Goal: Complete application form

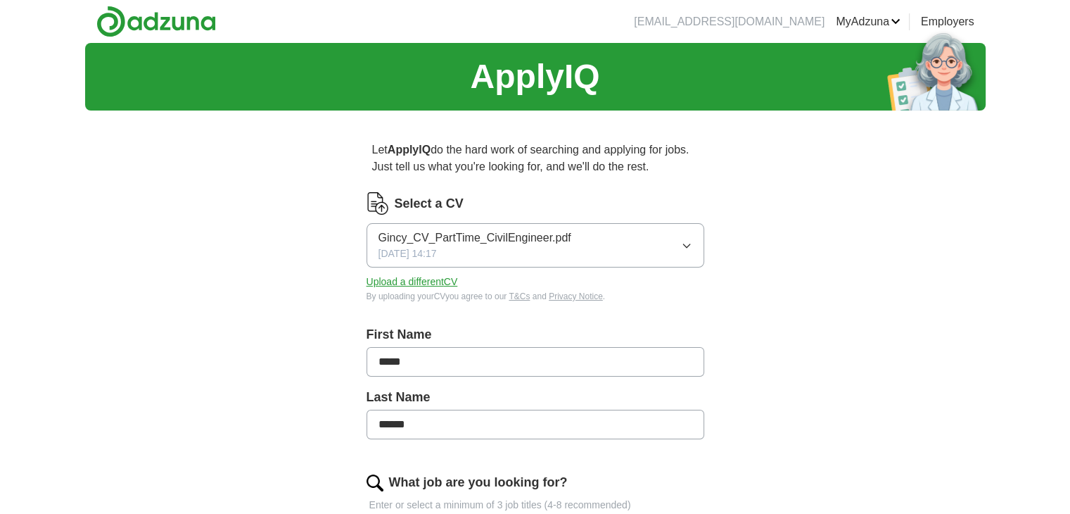
click at [404, 234] on span "Gincy_CV_PartTime_CivilEngineer.pdf" at bounding box center [475, 237] width 193 height 17
click at [780, 226] on div "ApplyIQ Let ApplyIQ do the hard work of searching and applying for jobs. Just t…" at bounding box center [535, 505] width 901 height 924
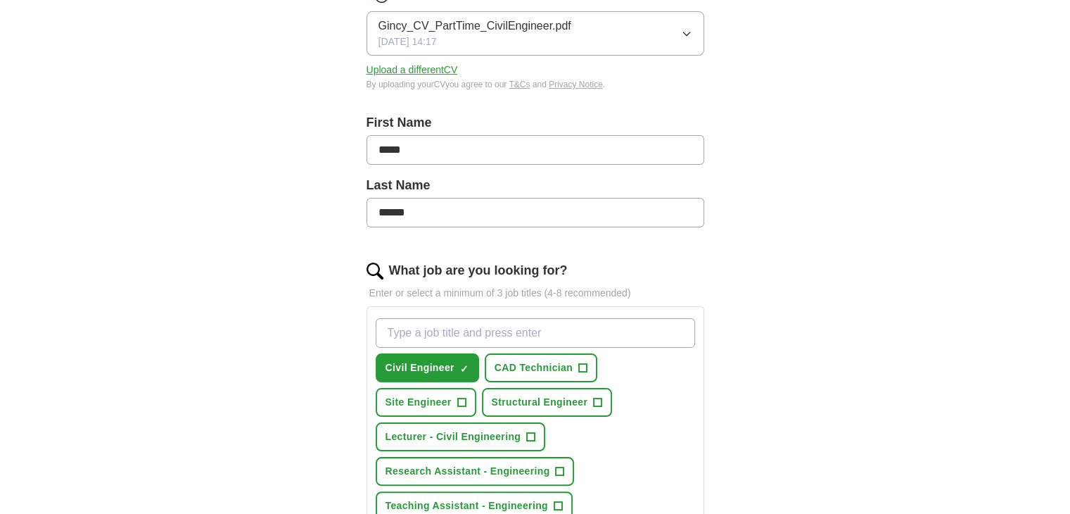
scroll to position [281, 0]
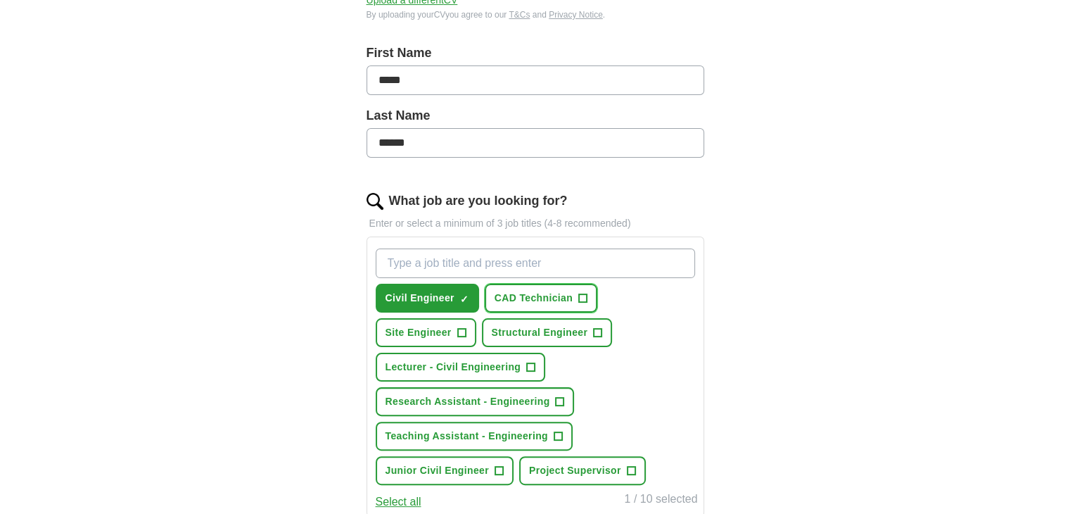
click at [562, 297] on span "CAD Technician" at bounding box center [534, 298] width 78 height 15
click at [405, 331] on span "Site Engineer" at bounding box center [419, 332] width 66 height 15
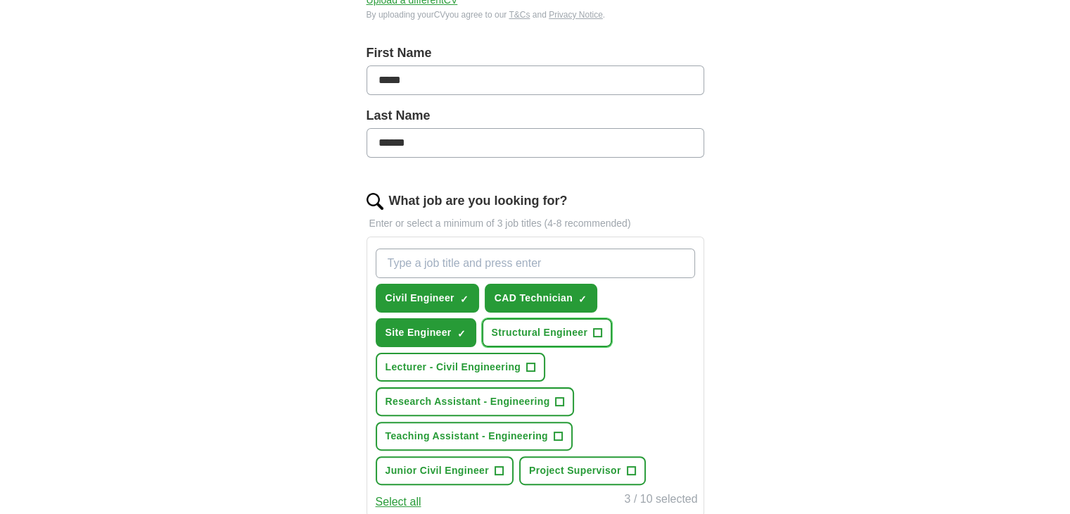
click at [554, 330] on span "Structural Engineer" at bounding box center [540, 332] width 96 height 15
click at [505, 364] on span "Lecturer - Civil Engineering" at bounding box center [454, 367] width 136 height 15
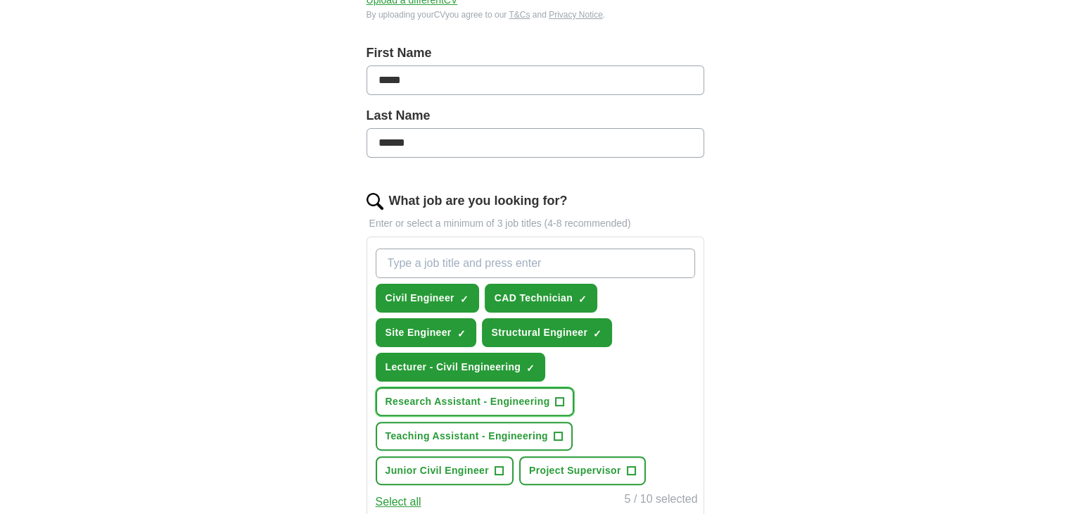
click at [508, 395] on span "Research Assistant - Engineering" at bounding box center [468, 401] width 165 height 15
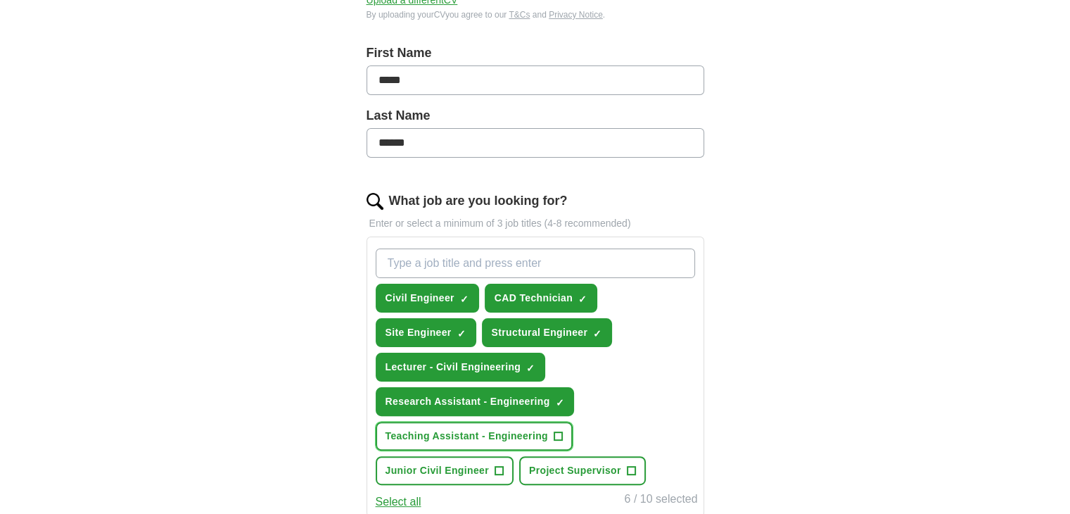
click at [509, 431] on span "Teaching Assistant - Engineering" at bounding box center [467, 436] width 163 height 15
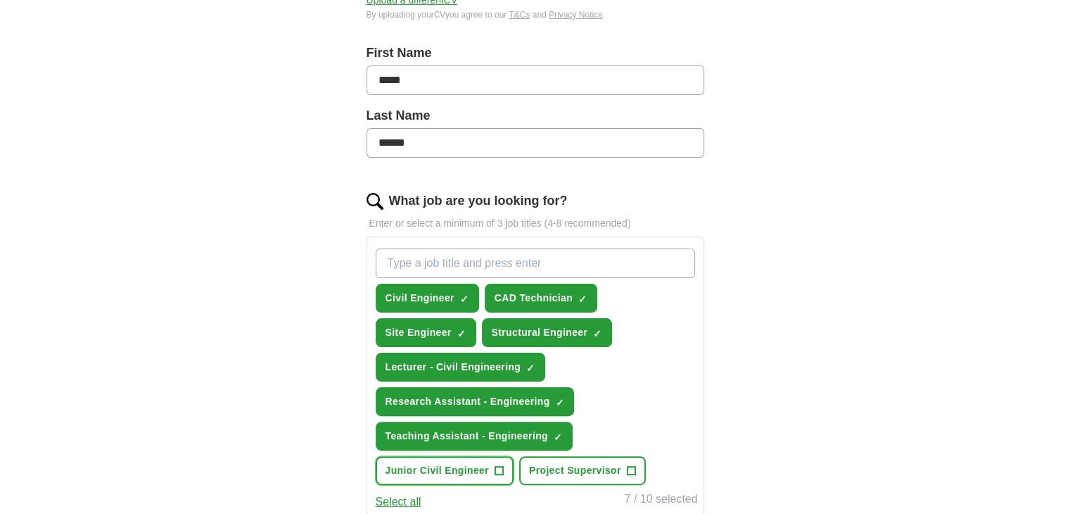
click at [496, 465] on span "+" at bounding box center [499, 470] width 8 height 11
click at [549, 463] on span "Project Supervisor" at bounding box center [575, 470] width 92 height 15
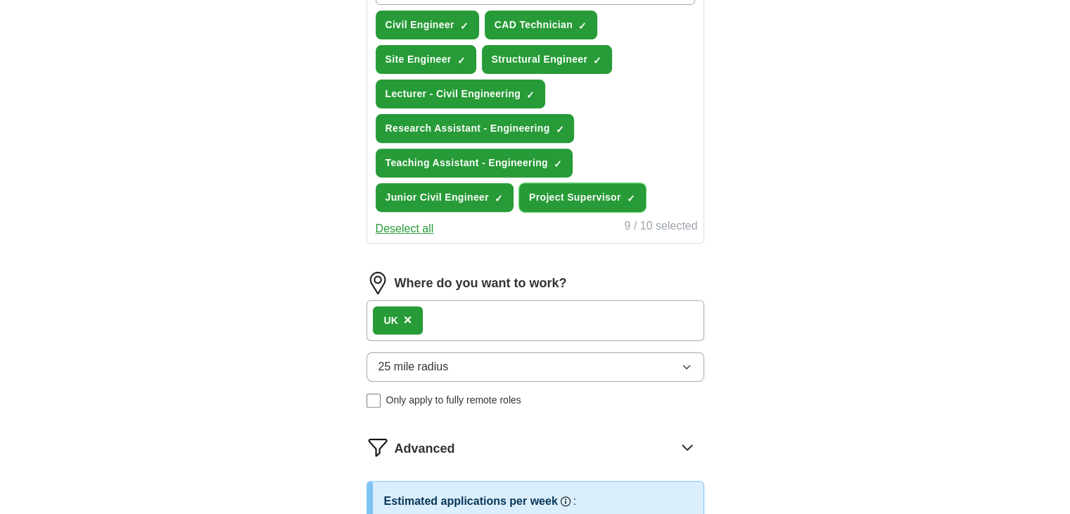
scroll to position [563, 0]
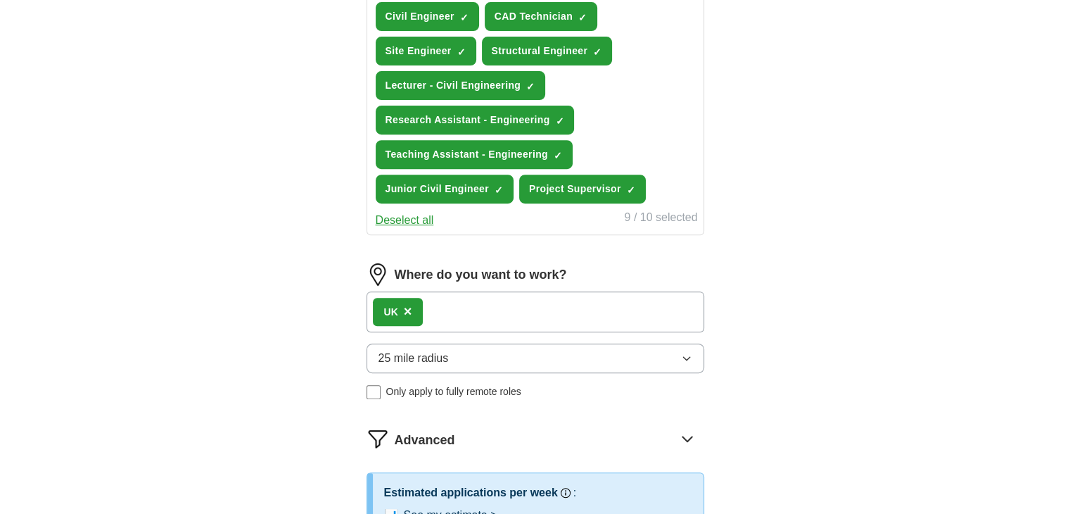
click at [486, 345] on button "25 mile radius" at bounding box center [536, 358] width 338 height 30
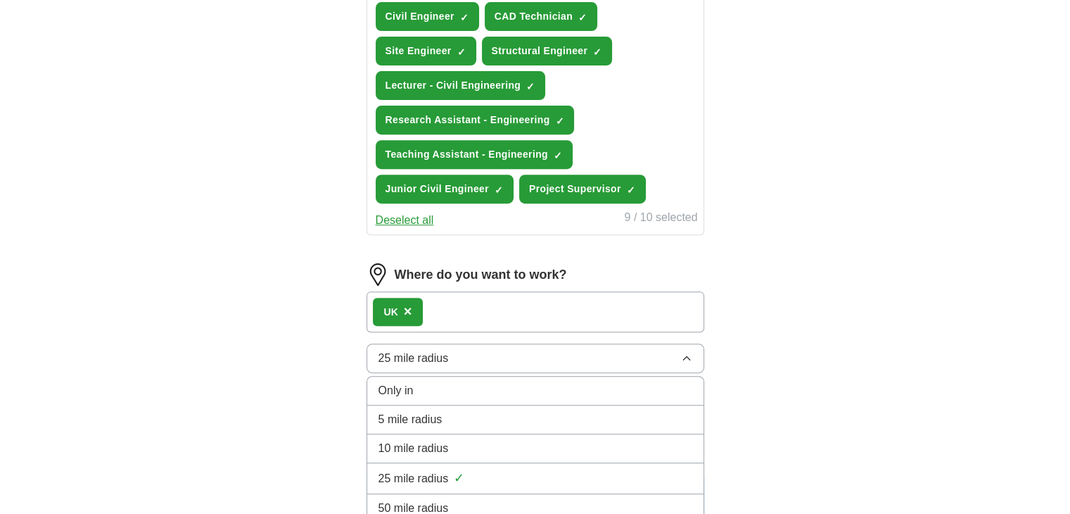
click at [443, 419] on div "5 mile radius" at bounding box center [536, 419] width 314 height 17
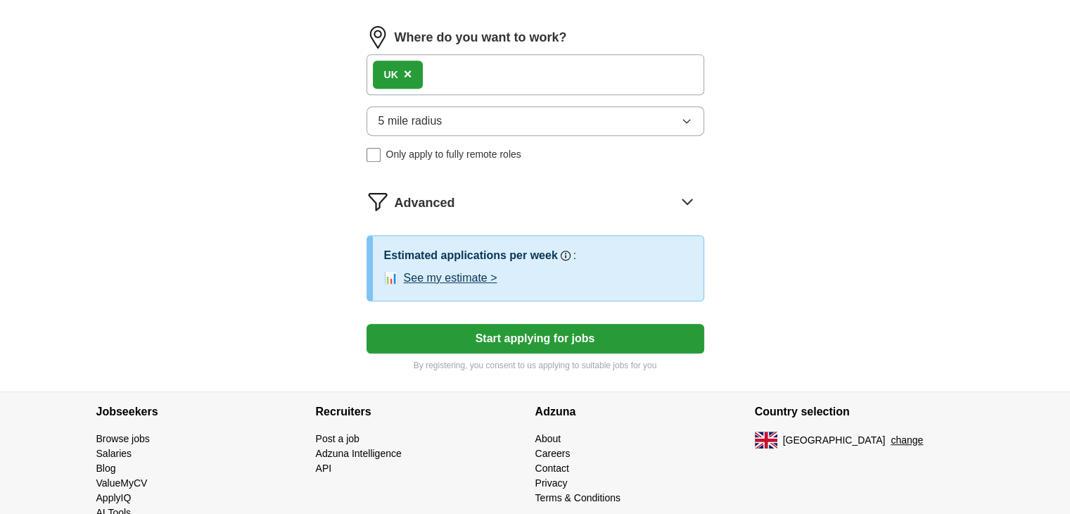
scroll to position [828, 0]
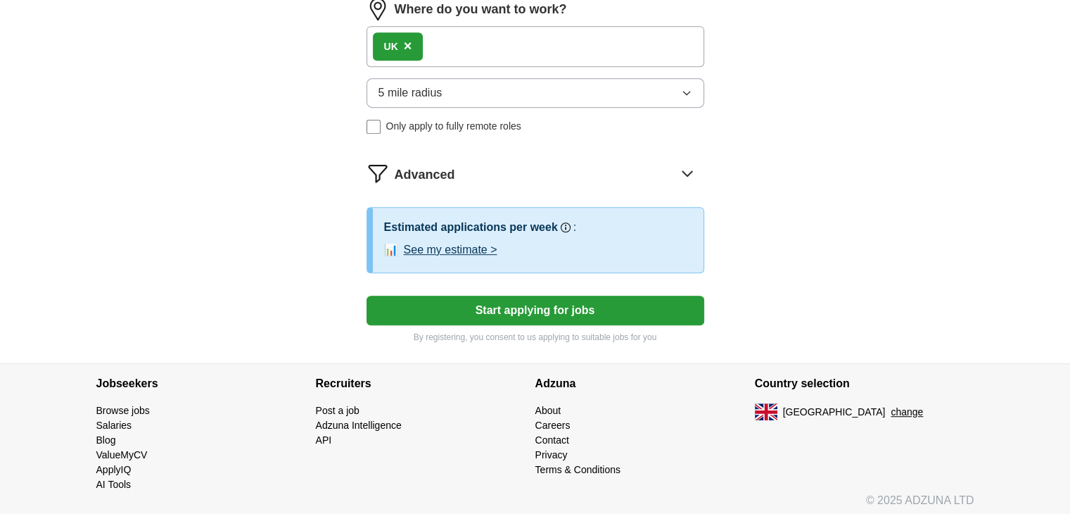
click at [483, 305] on button "Start applying for jobs" at bounding box center [536, 311] width 338 height 30
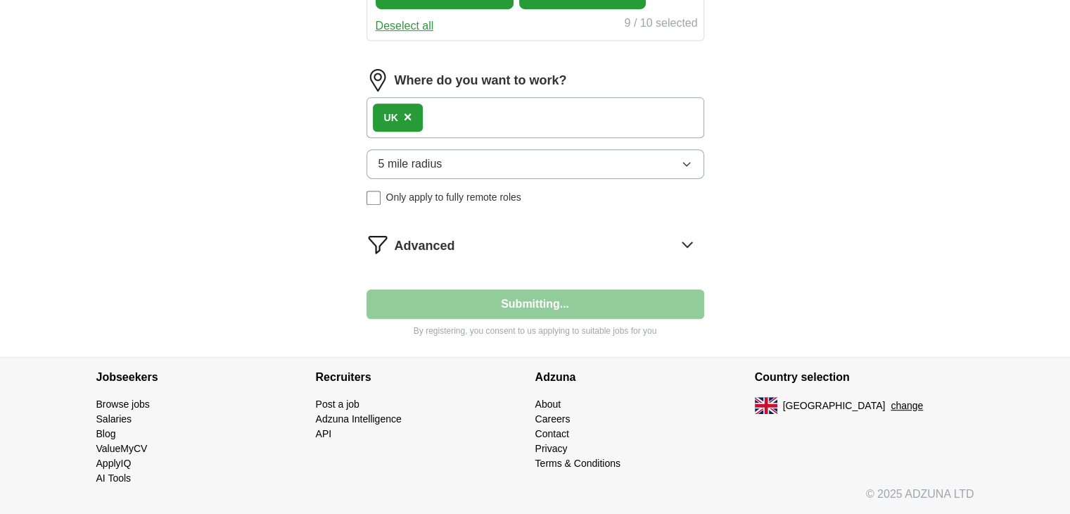
scroll to position [752, 0]
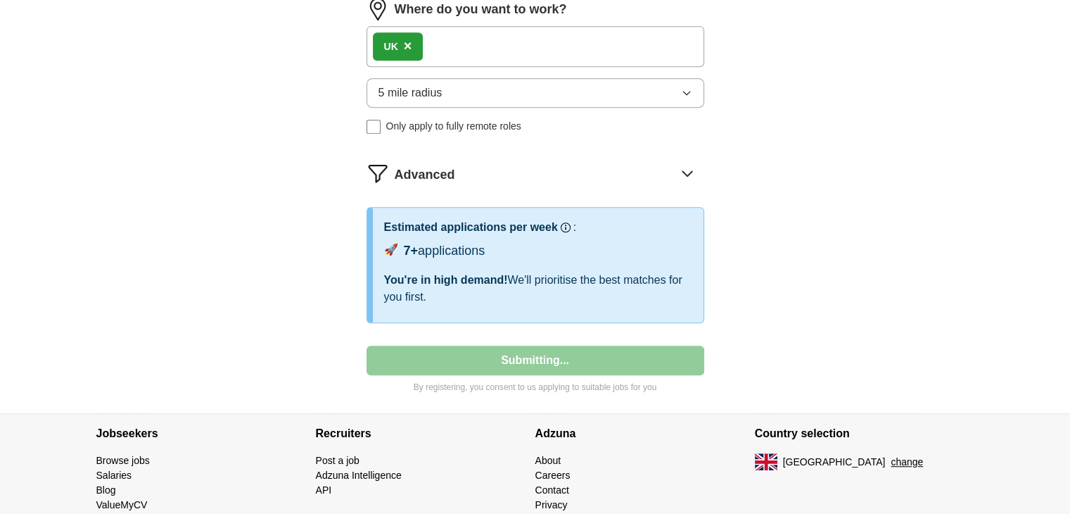
select select "**"
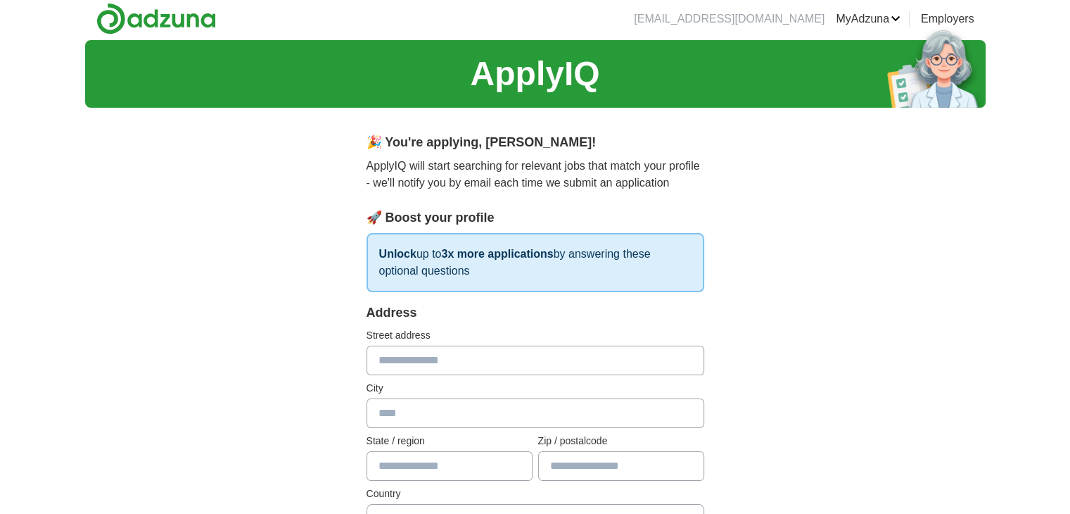
scroll to position [0, 0]
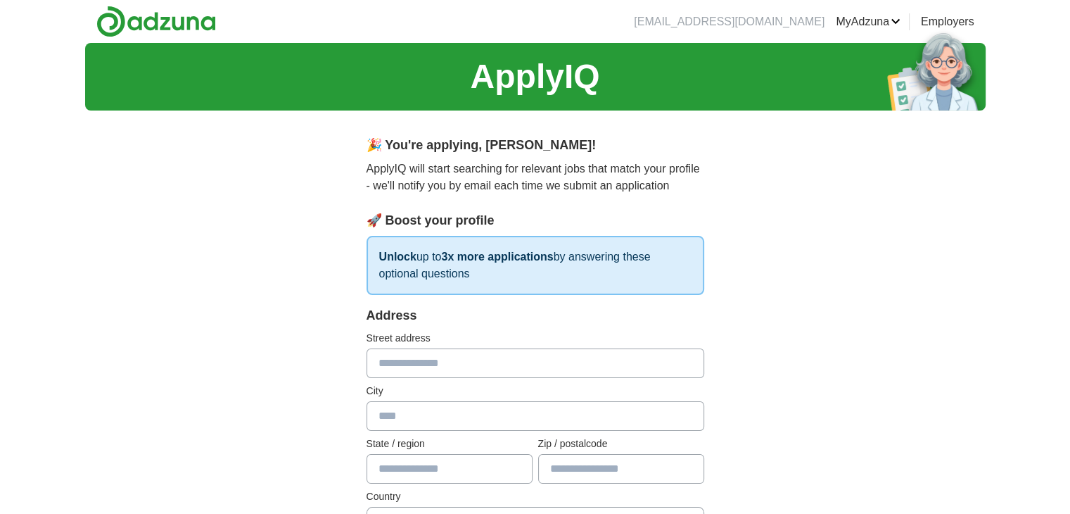
click at [467, 357] on input "text" at bounding box center [536, 363] width 338 height 30
type input "*"
type input "**********"
click at [459, 411] on input "text" at bounding box center [536, 416] width 338 height 30
type input "*"
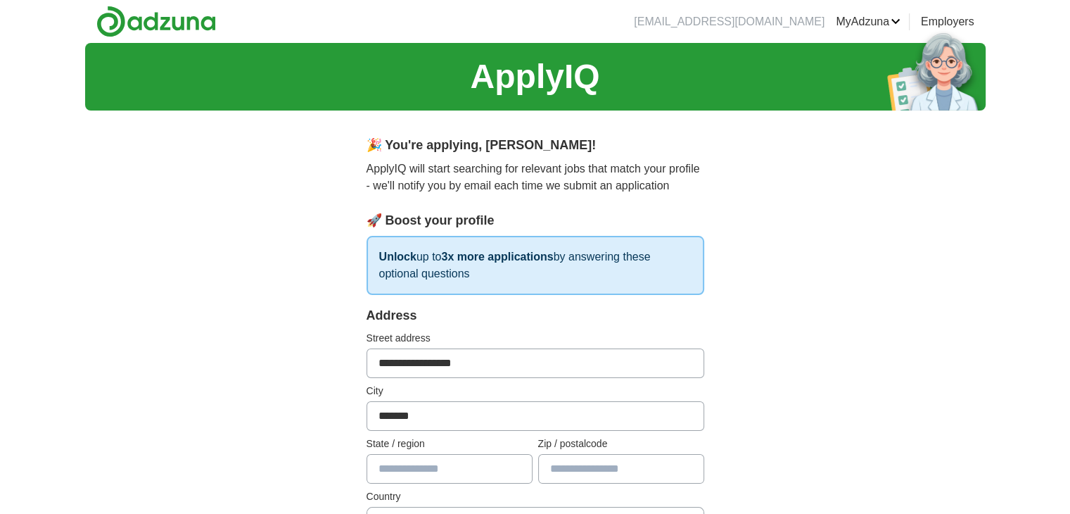
type input "*******"
click at [529, 369] on input "**********" at bounding box center [536, 363] width 338 height 30
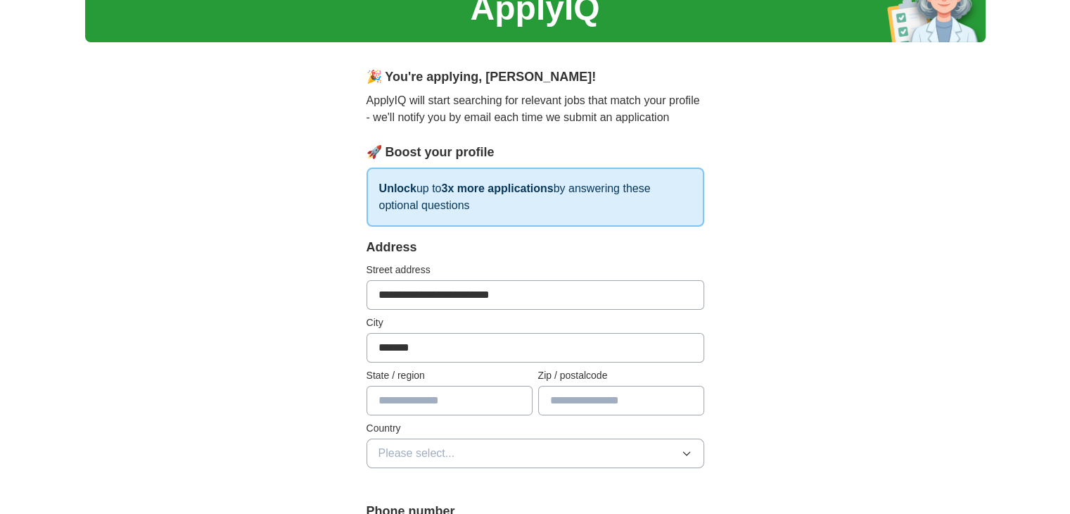
scroll to position [70, 0]
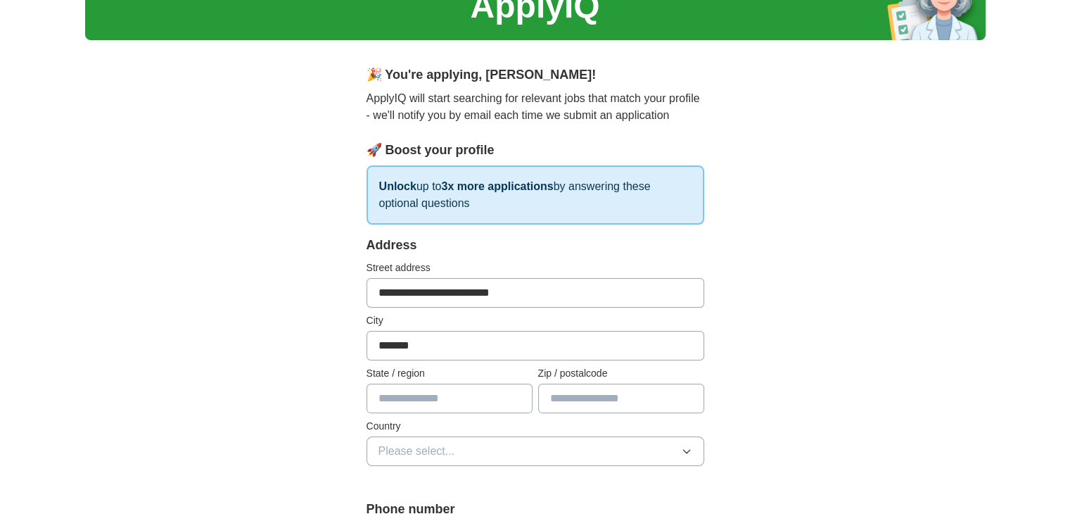
type input "**********"
click at [450, 396] on input "text" at bounding box center [450, 398] width 166 height 30
type input "****"
click at [595, 399] on input "text" at bounding box center [621, 398] width 166 height 30
type input "********"
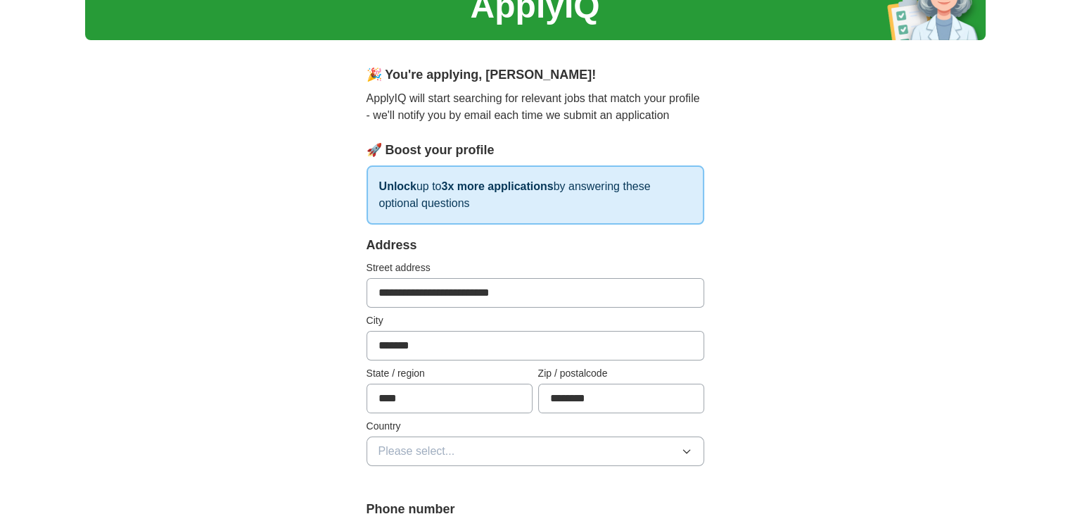
click at [497, 449] on button "Please select..." at bounding box center [536, 451] width 338 height 30
click at [476, 487] on div "[GEOGRAPHIC_DATA]" at bounding box center [536, 483] width 314 height 17
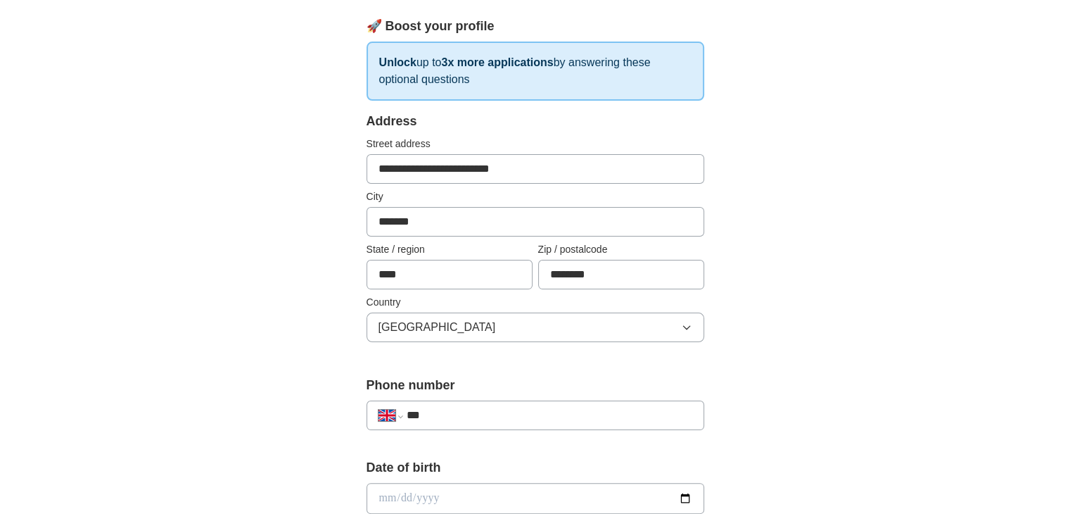
scroll to position [211, 0]
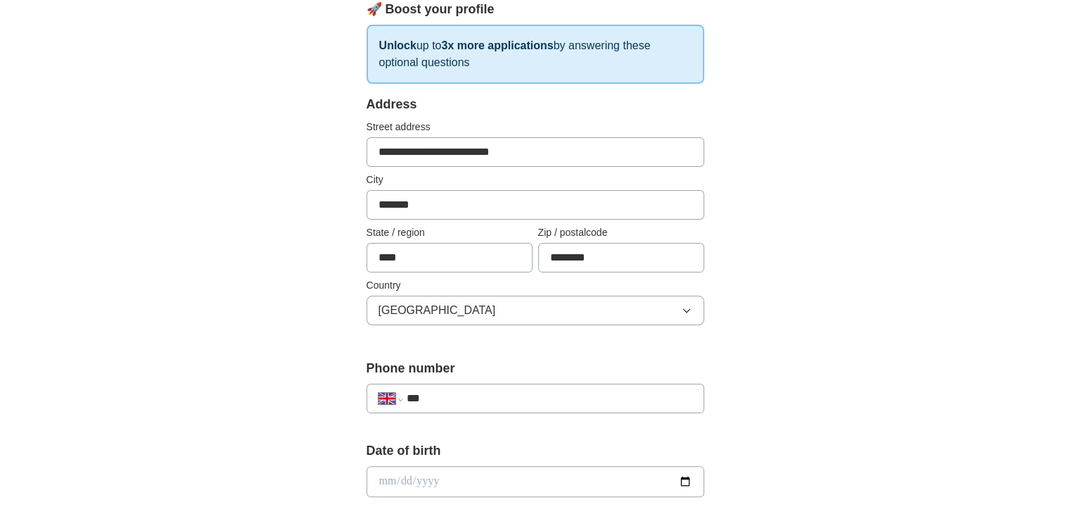
click at [490, 384] on div "**********" at bounding box center [536, 398] width 338 height 30
click at [481, 395] on input "***" at bounding box center [549, 398] width 286 height 17
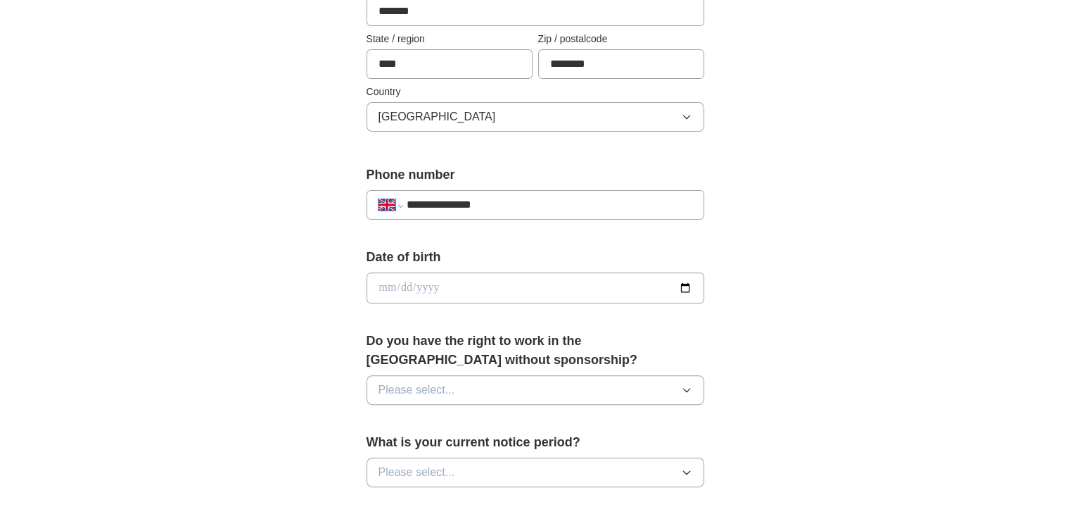
scroll to position [422, 0]
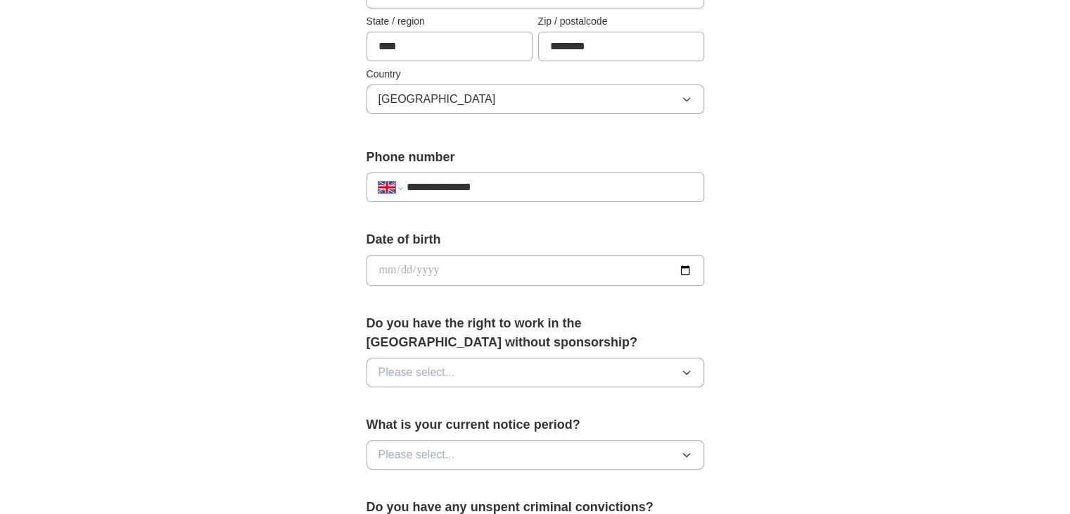
type input "**********"
click at [415, 266] on input "date" at bounding box center [536, 270] width 338 height 31
type input "**********"
click at [428, 369] on span "Please select..." at bounding box center [417, 372] width 77 height 17
click at [406, 398] on div "Yes" at bounding box center [536, 404] width 314 height 17
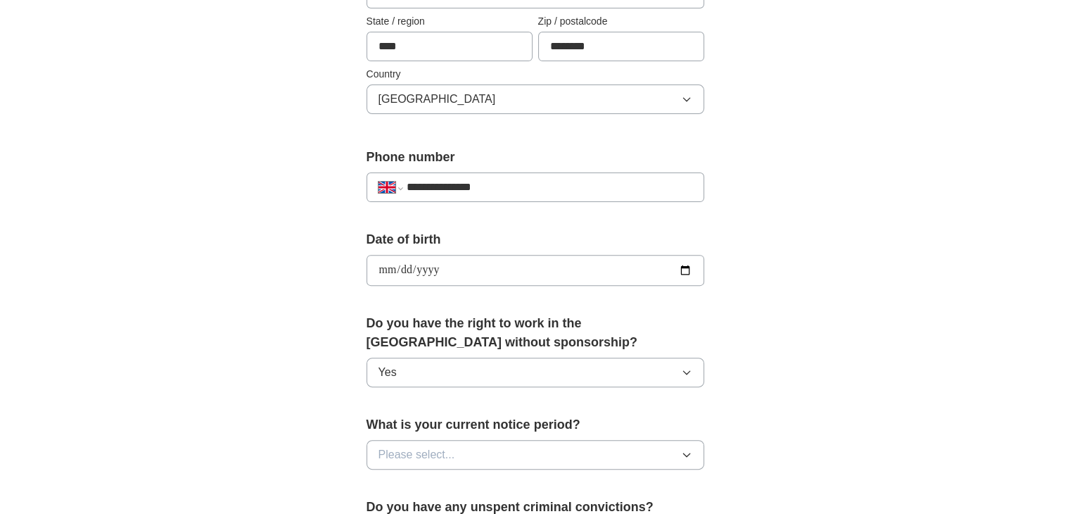
click at [463, 443] on button "Please select..." at bounding box center [536, 455] width 338 height 30
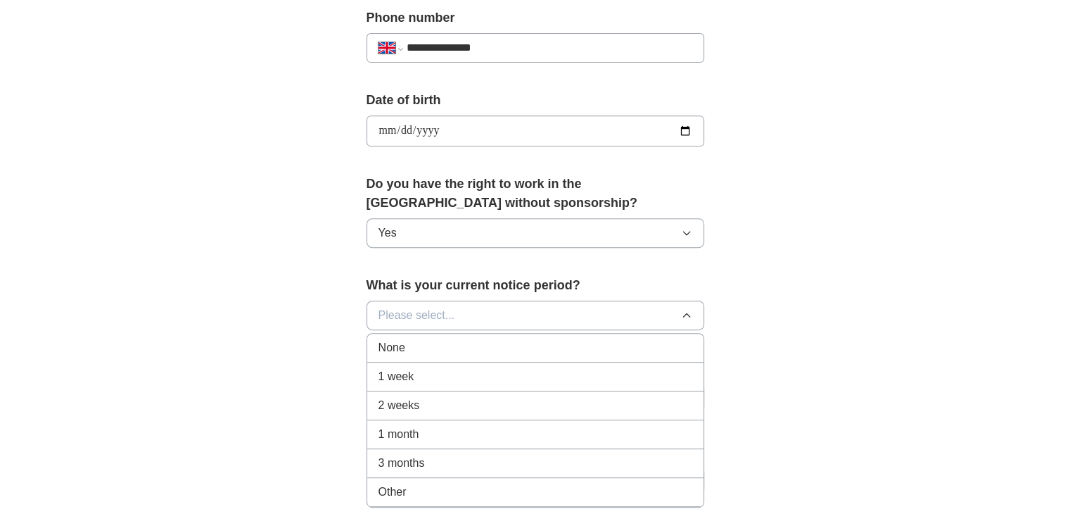
scroll to position [563, 0]
click at [425, 341] on div "None" at bounding box center [536, 346] width 314 height 17
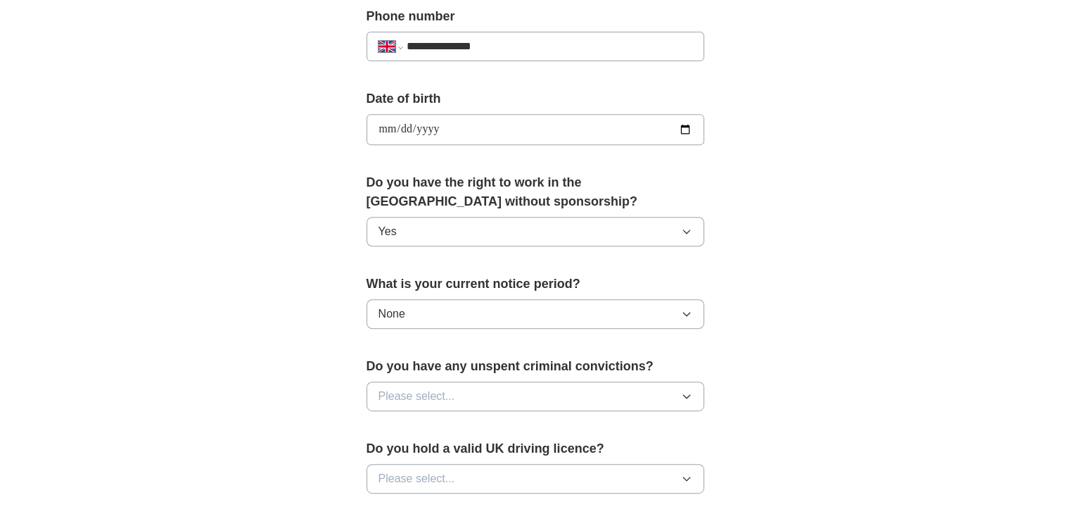
click at [467, 391] on button "Please select..." at bounding box center [536, 396] width 338 height 30
click at [442, 454] on div "No" at bounding box center [536, 457] width 314 height 17
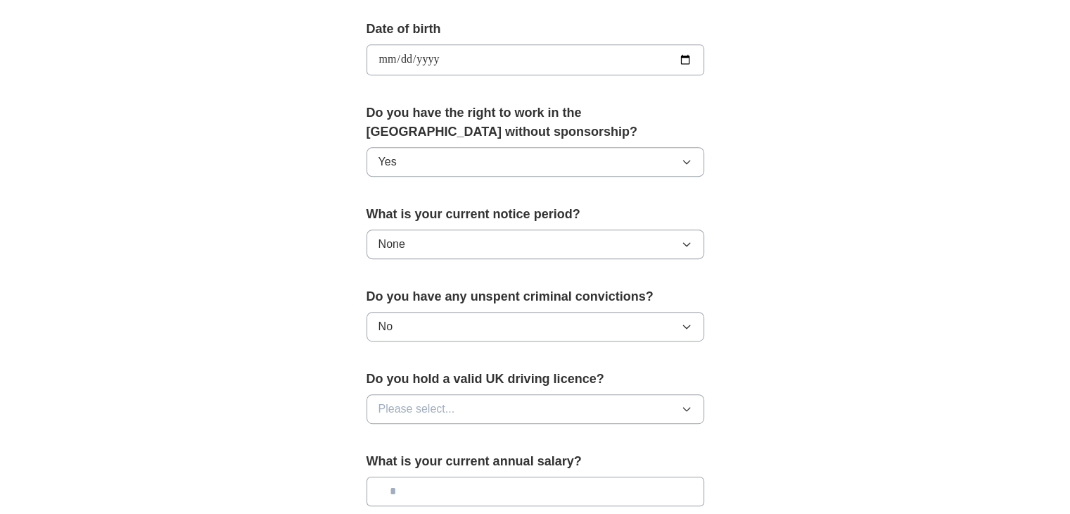
scroll to position [633, 0]
click at [450, 412] on span "Please select..." at bounding box center [417, 408] width 77 height 17
click at [429, 462] on div "No" at bounding box center [536, 469] width 314 height 17
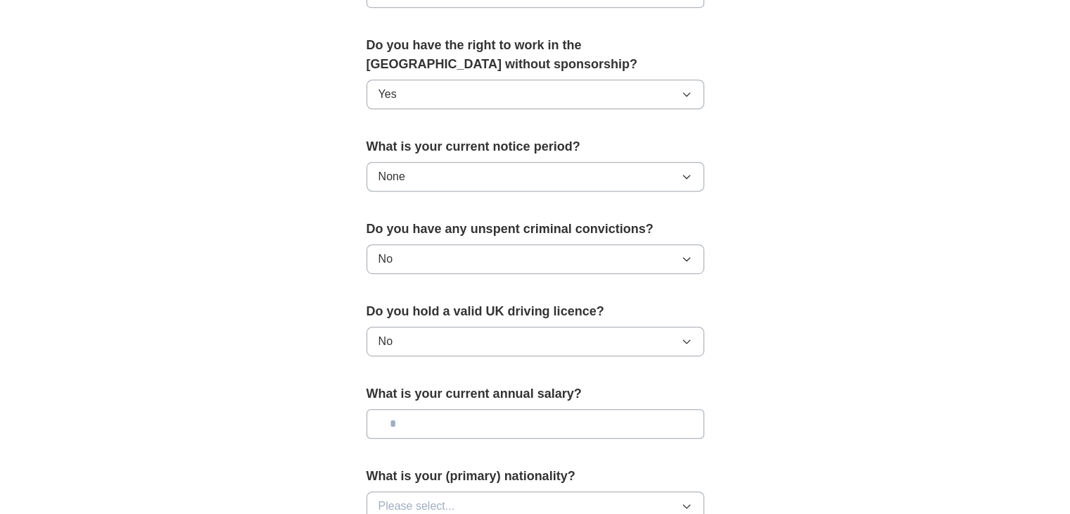
scroll to position [704, 0]
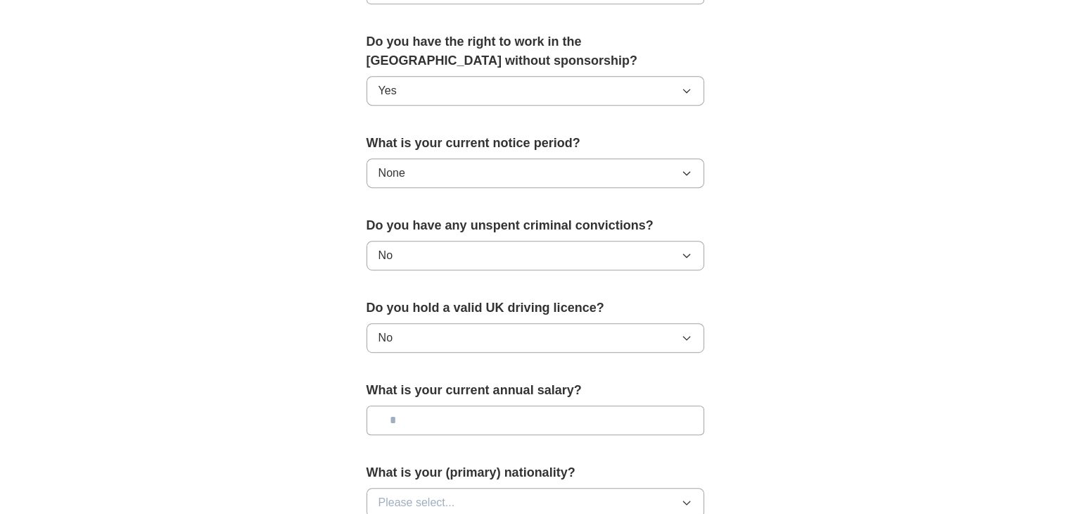
click at [484, 415] on input "text" at bounding box center [536, 420] width 338 height 30
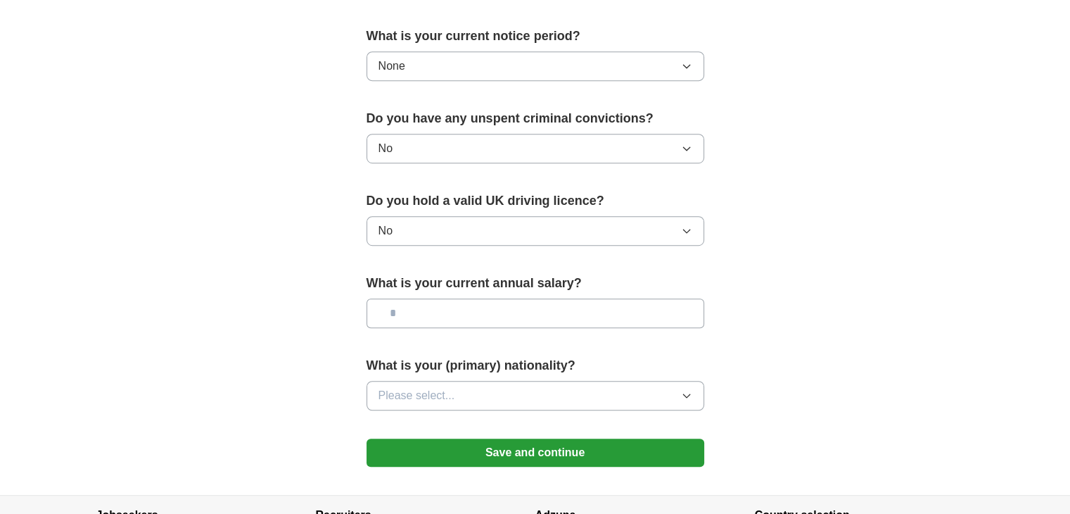
scroll to position [844, 0]
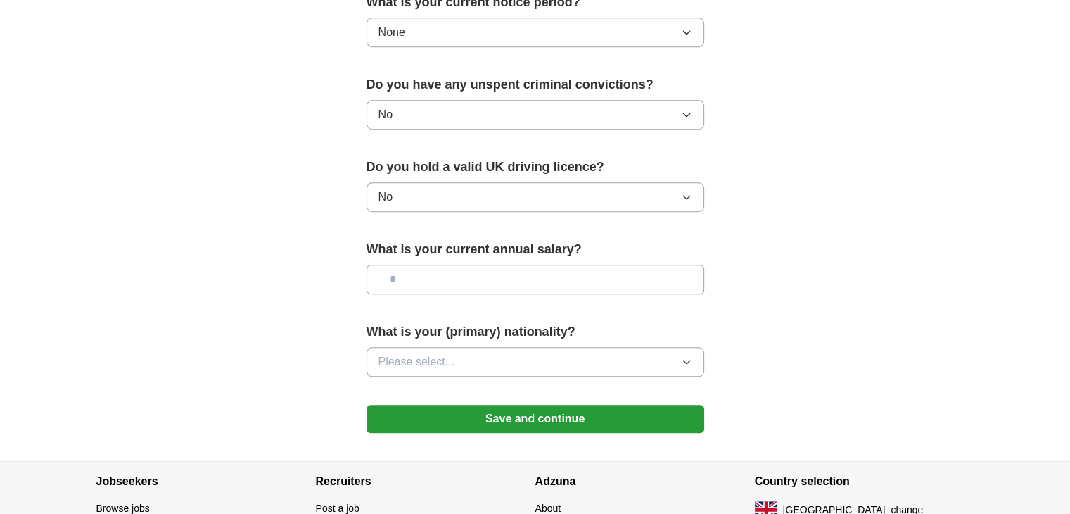
click at [467, 279] on input "text" at bounding box center [536, 280] width 338 height 30
click at [420, 353] on span "Please select..." at bounding box center [417, 361] width 77 height 17
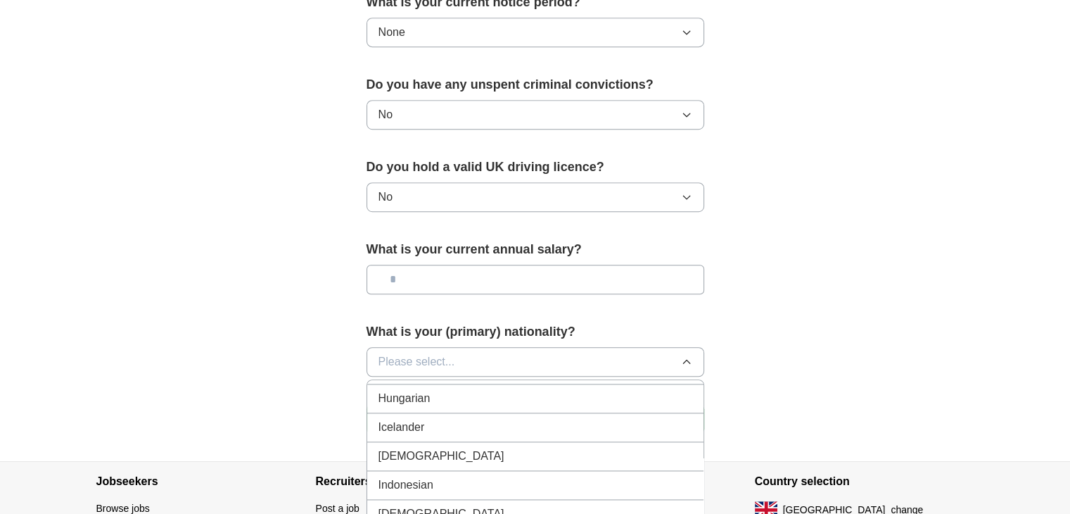
scroll to position [2252, 0]
click at [405, 442] on span "[DEMOGRAPHIC_DATA]" at bounding box center [442, 450] width 126 height 17
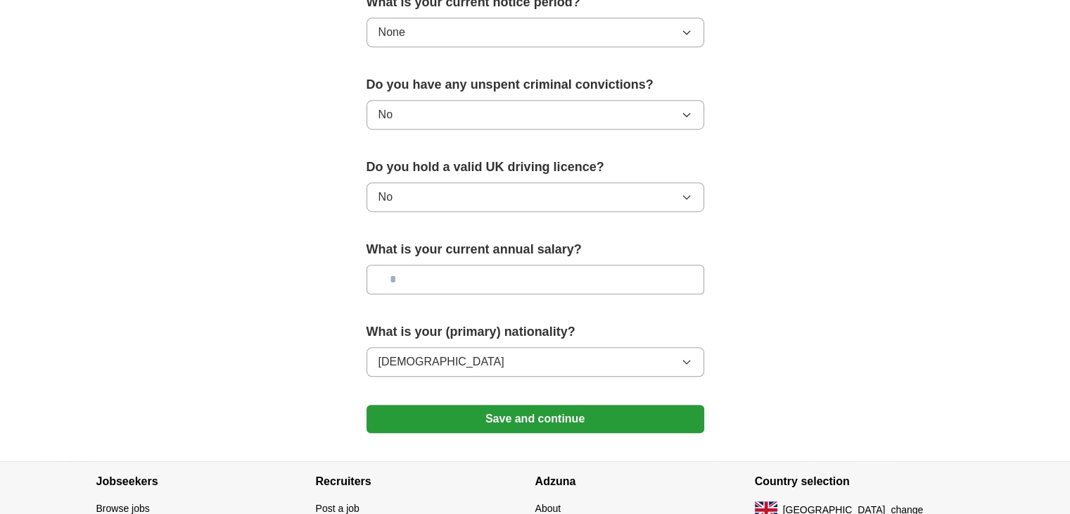
click at [467, 414] on button "Save and continue" at bounding box center [536, 419] width 338 height 28
